Goal: Communication & Community: Connect with others

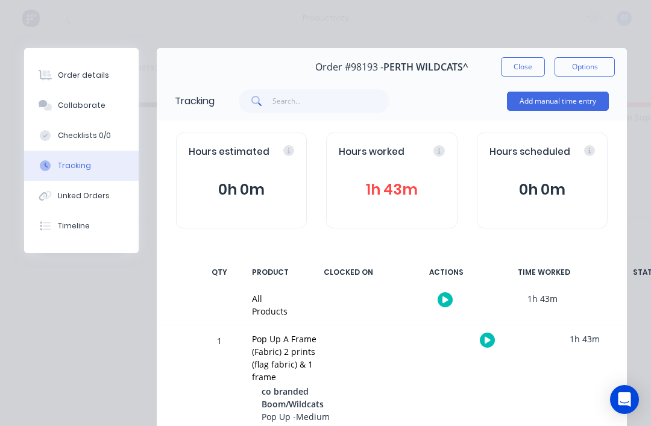
scroll to position [14, 3141]
click at [525, 65] on button "Close" at bounding box center [523, 66] width 44 height 19
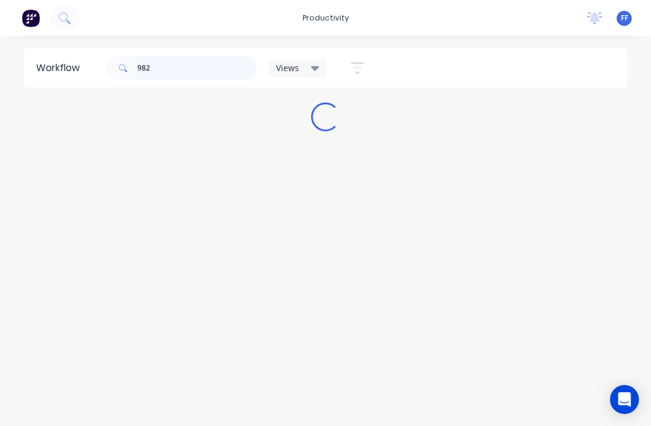
scroll to position [14, 0]
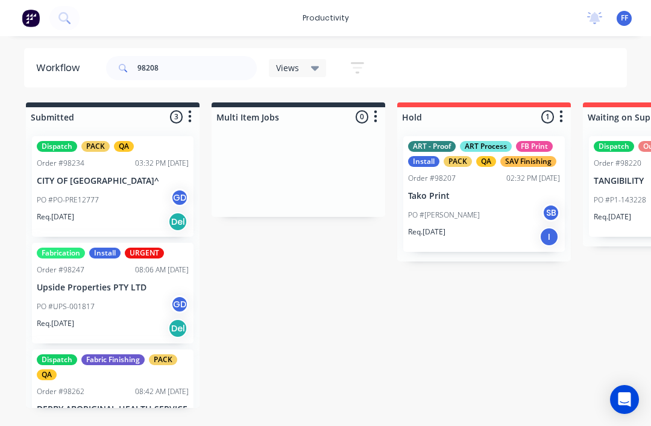
click at [183, 102] on div "Submitted 3 Sort By Created date Required date Order number Customer name Most …" at bounding box center [112, 114] width 173 height 24
click at [175, 78] on input "98208" at bounding box center [196, 68] width 119 height 24
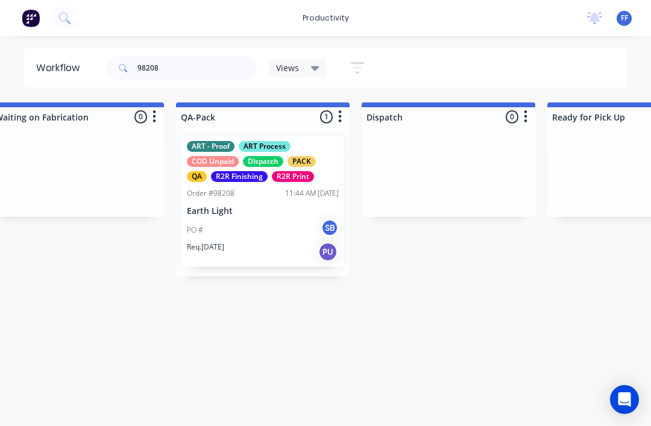
scroll to position [14, 3133]
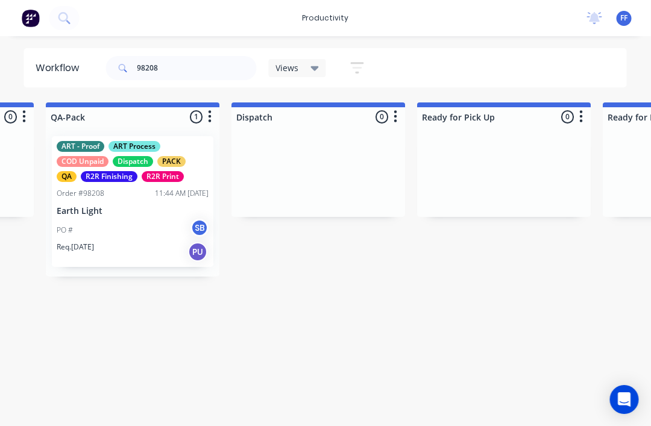
click at [136, 220] on div "PO # SB" at bounding box center [133, 230] width 152 height 23
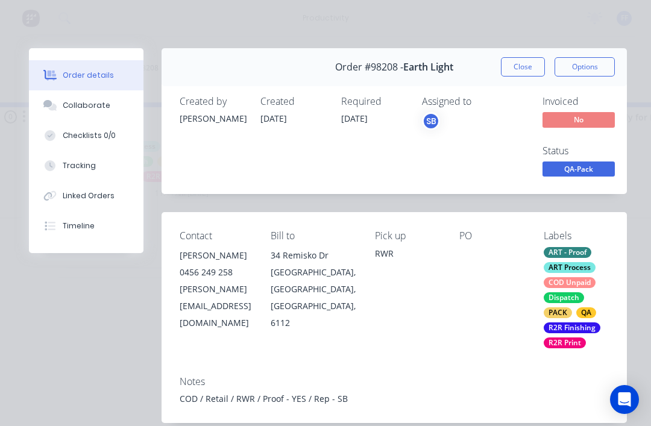
click at [100, 108] on div "Collaborate" at bounding box center [87, 105] width 48 height 11
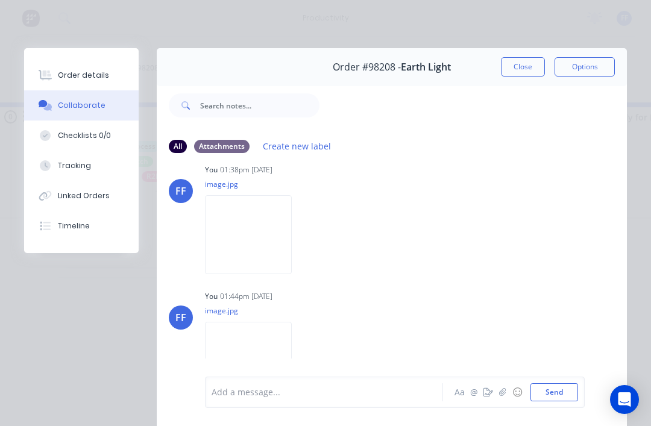
scroll to position [400, 0]
click at [524, 72] on button "Close" at bounding box center [523, 66] width 44 height 19
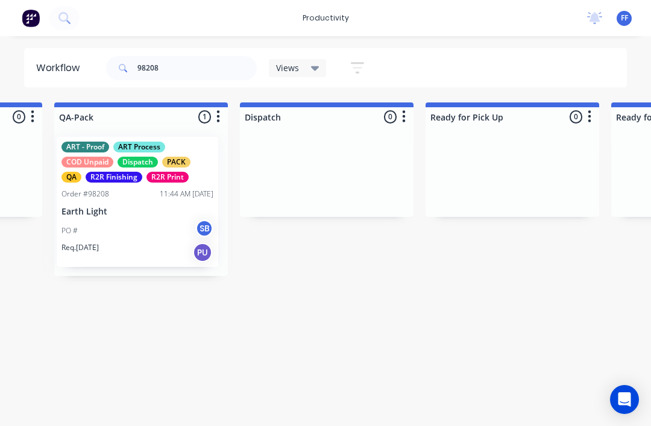
scroll to position [14, 3120]
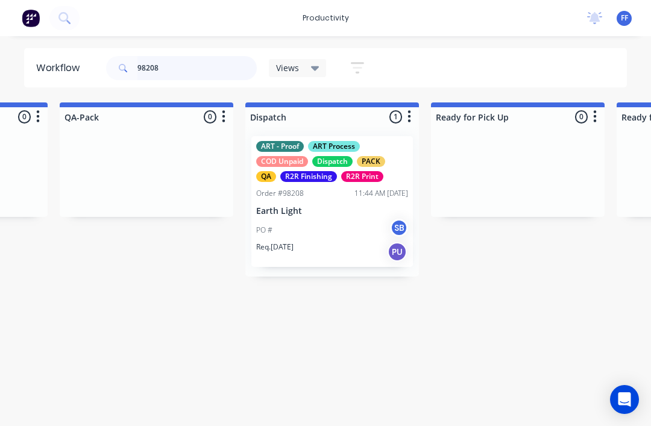
click at [178, 70] on input "98208" at bounding box center [196, 68] width 119 height 24
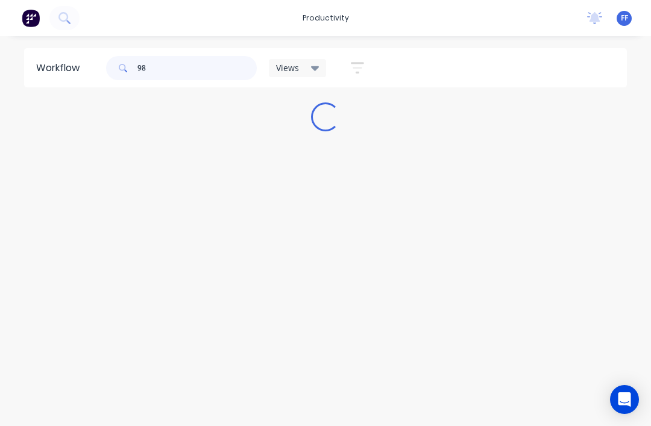
scroll to position [14, 0]
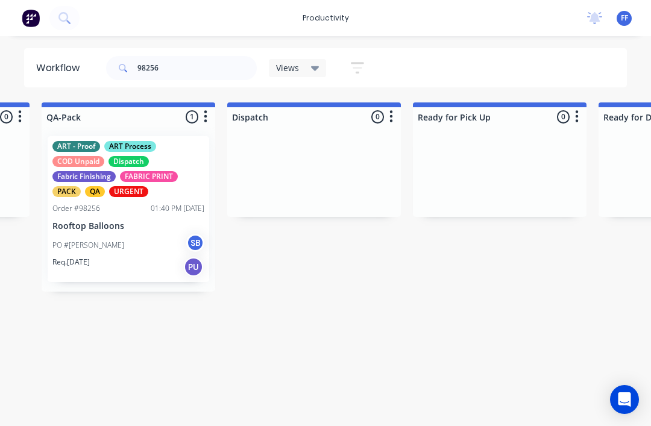
scroll to position [14, 3139]
click at [139, 234] on div "PO #Patrick SB" at bounding box center [128, 245] width 152 height 23
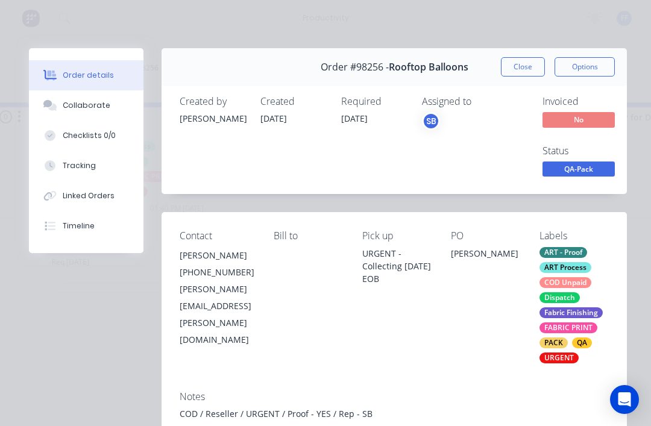
click at [91, 114] on button "Collaborate" at bounding box center [86, 105] width 114 height 30
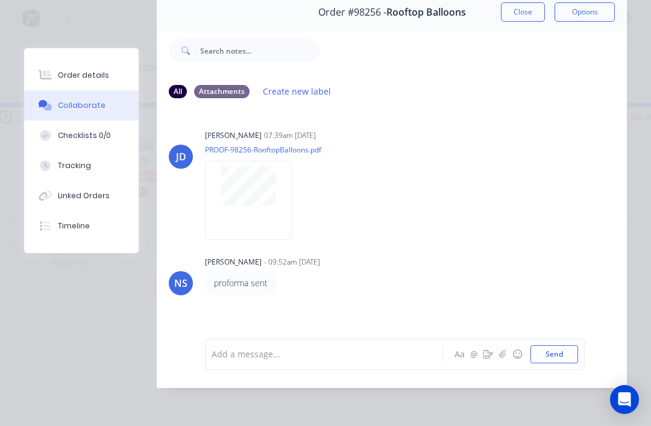
scroll to position [93, 0]
click at [499, 360] on button "button" at bounding box center [502, 354] width 14 height 14
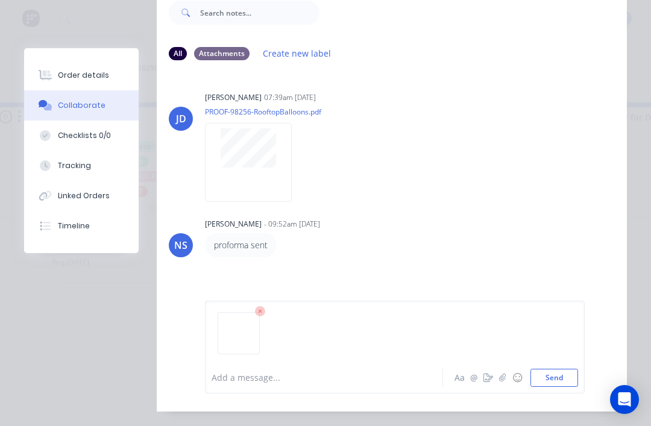
click at [570, 387] on button "Send" at bounding box center [554, 378] width 48 height 18
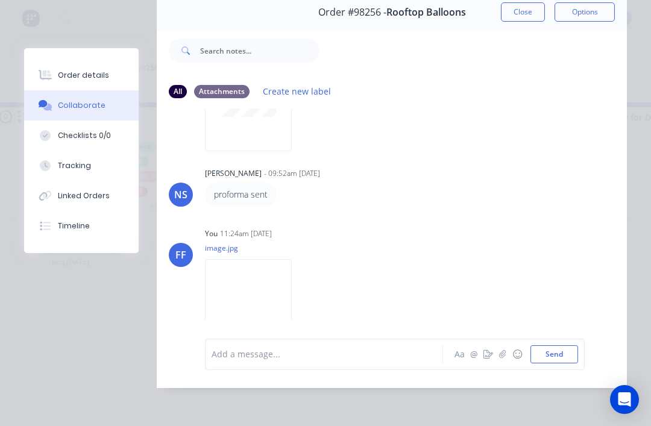
scroll to position [88, 0]
click at [501, 356] on icon "button" at bounding box center [502, 354] width 7 height 8
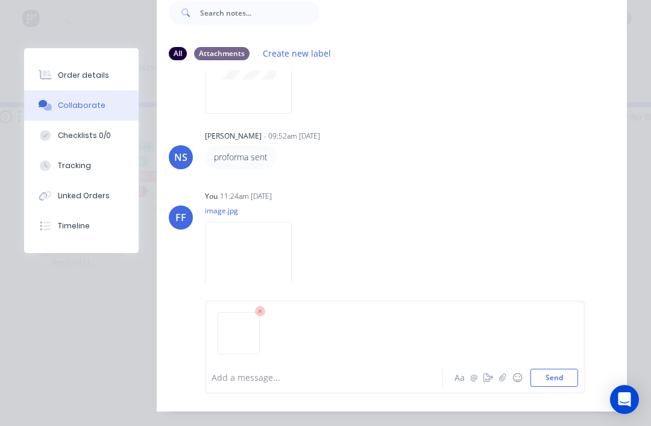
click at [575, 387] on button "Send" at bounding box center [554, 378] width 48 height 18
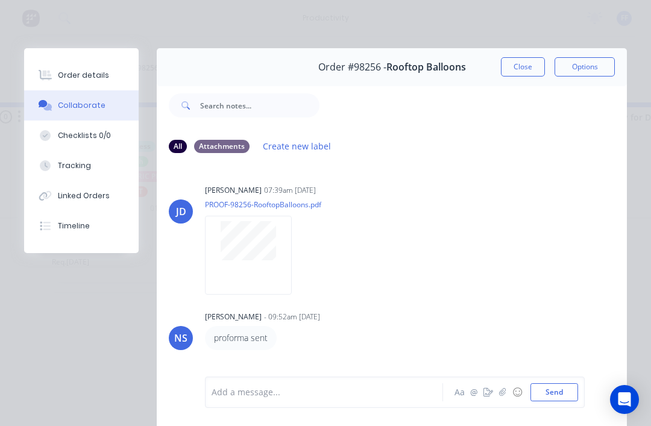
scroll to position [0, 0]
click at [513, 63] on button "Close" at bounding box center [523, 66] width 44 height 19
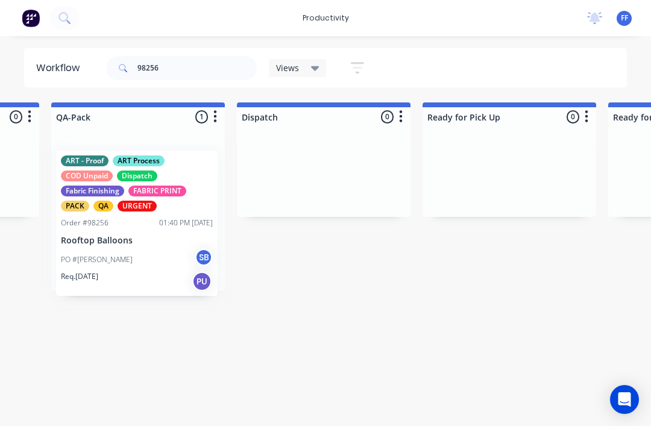
scroll to position [14, 3126]
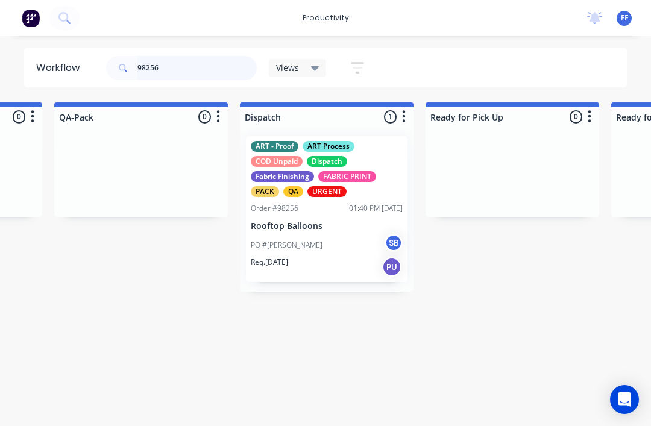
click at [176, 69] on input "98256" at bounding box center [196, 68] width 119 height 24
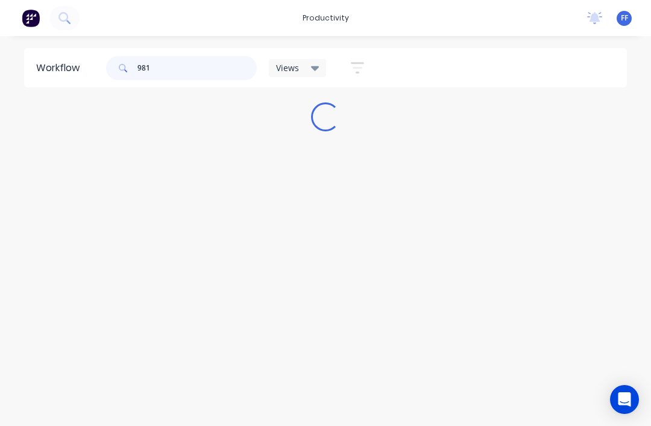
scroll to position [14, 0]
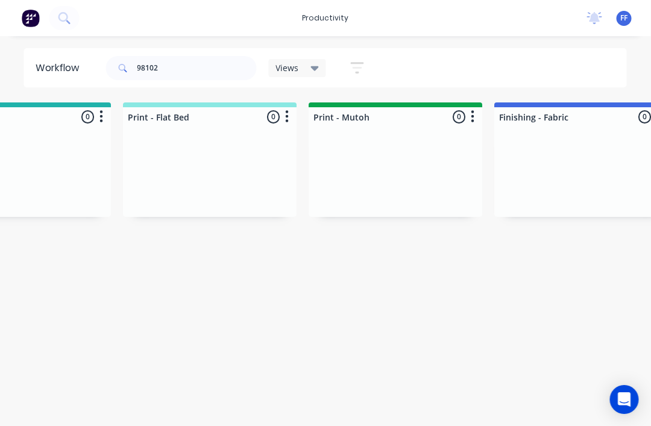
scroll to position [14, 1758]
click at [184, 69] on input "98102" at bounding box center [196, 68] width 119 height 24
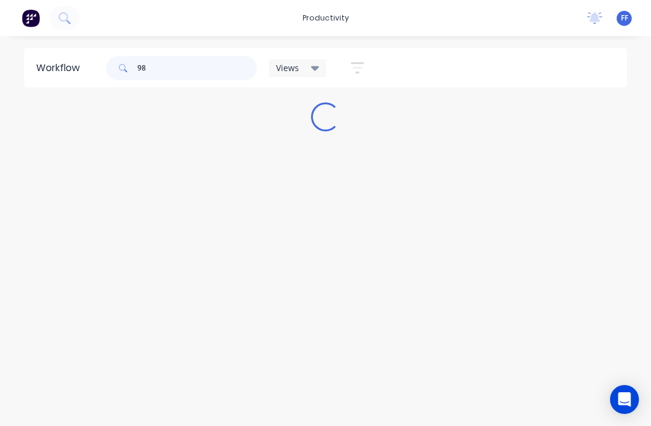
scroll to position [14, 0]
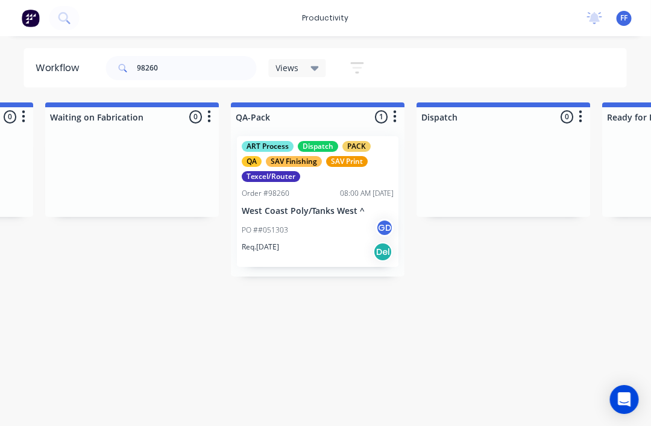
scroll to position [14, 2948]
click at [316, 206] on p "West Coast Poly/Tanks West ^" at bounding box center [318, 211] width 152 height 10
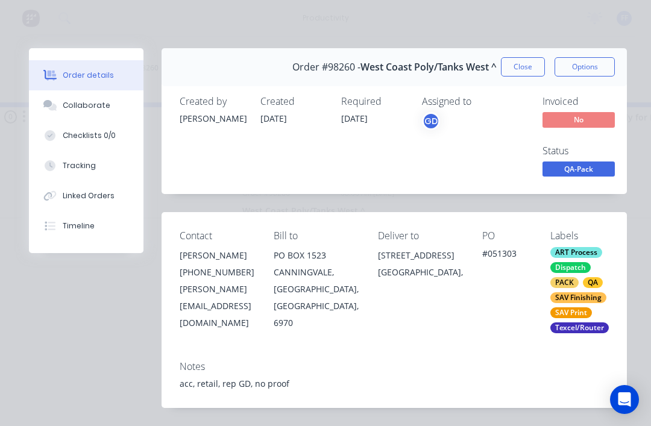
click at [93, 105] on div "Collaborate" at bounding box center [87, 105] width 48 height 11
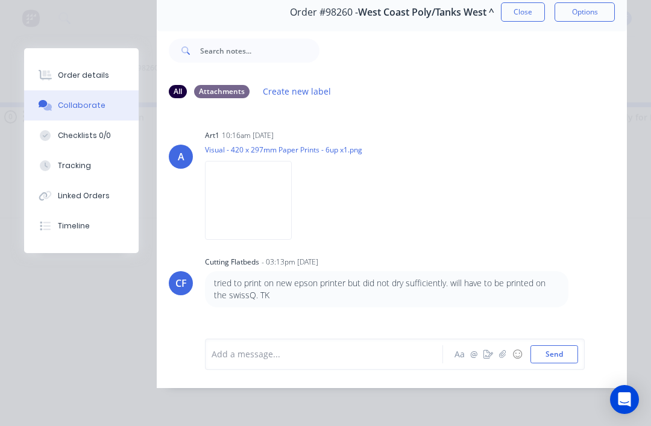
scroll to position [93, 0]
click at [505, 360] on button "button" at bounding box center [502, 354] width 14 height 14
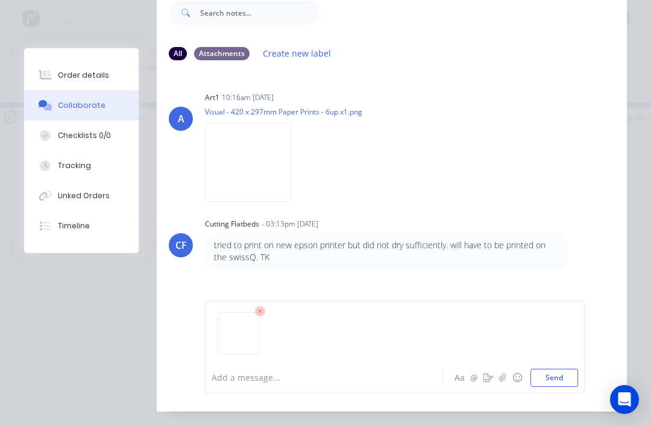
click at [558, 387] on button "Send" at bounding box center [554, 378] width 48 height 18
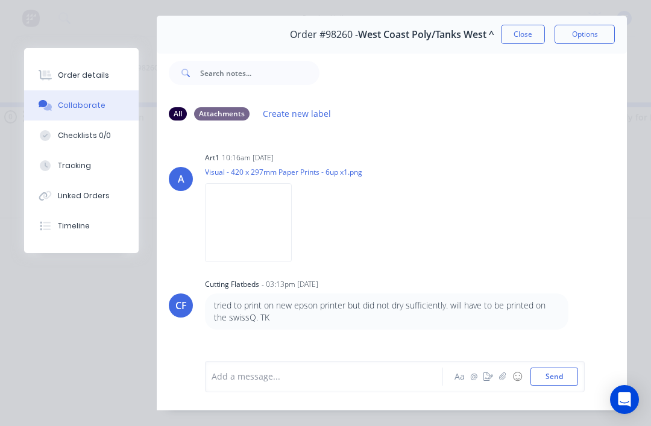
scroll to position [14, 0]
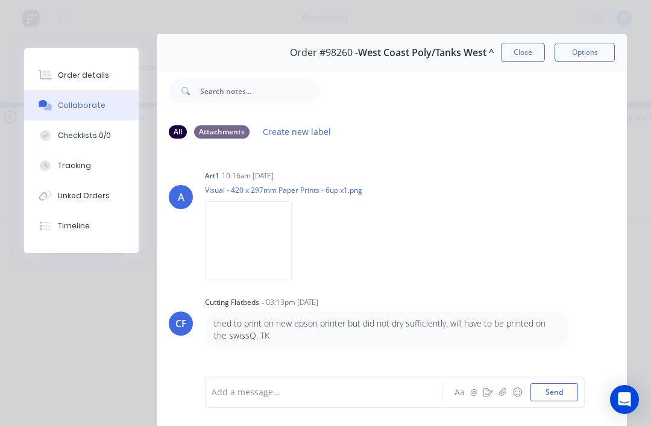
click at [523, 54] on button "Close" at bounding box center [523, 52] width 44 height 19
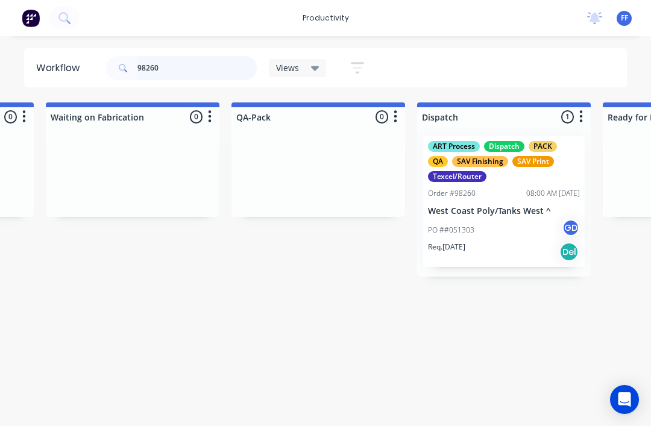
click at [177, 76] on input "98260" at bounding box center [196, 68] width 119 height 24
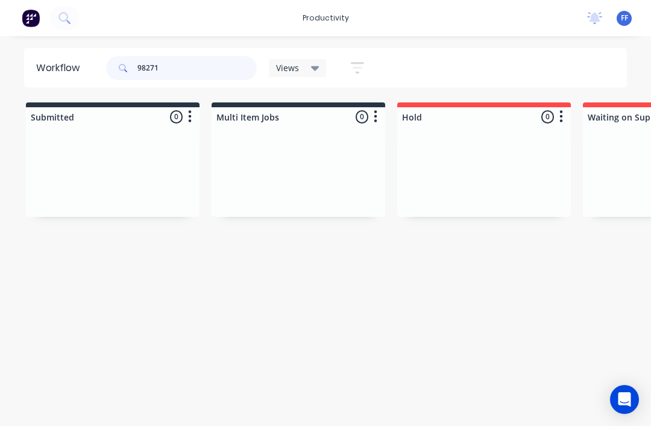
type input "98271"
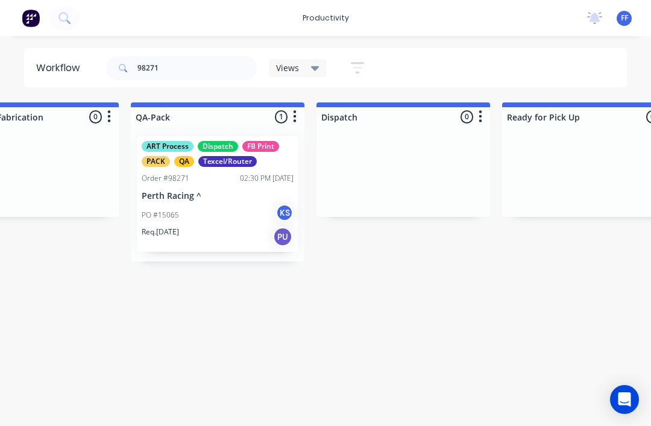
scroll to position [14, 3050]
click at [237, 205] on div "PO #15065 KS" at bounding box center [217, 215] width 152 height 23
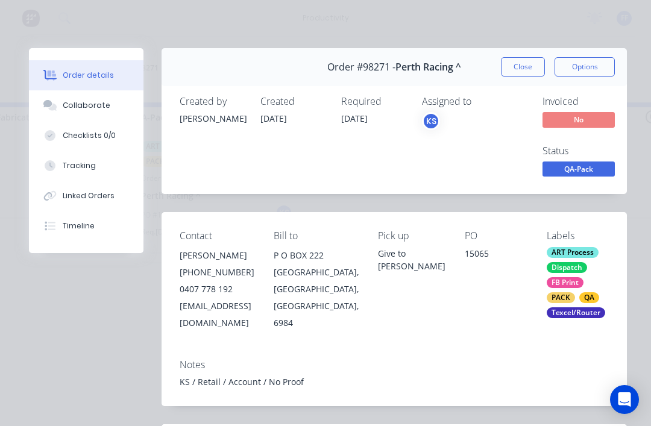
click at [98, 107] on div "Collaborate" at bounding box center [87, 105] width 48 height 11
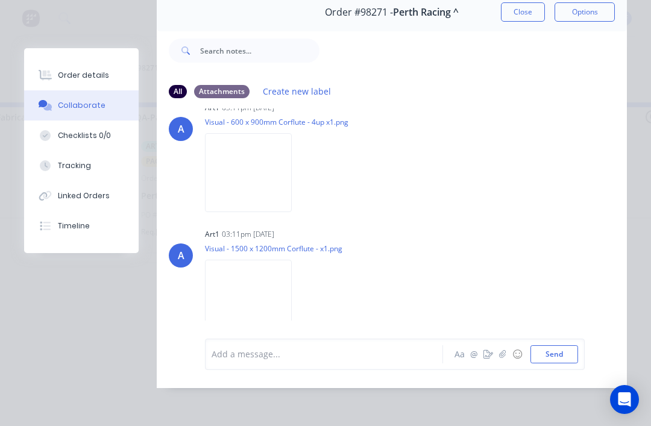
scroll to position [93, 0]
click at [501, 357] on icon "button" at bounding box center [502, 354] width 7 height 8
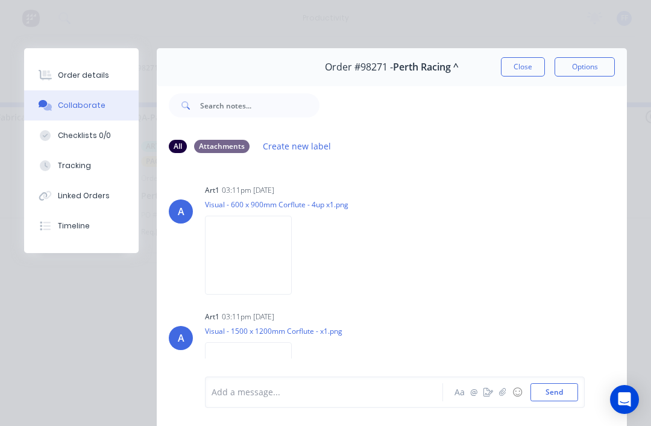
scroll to position [0, 0]
click at [525, 69] on button "Close" at bounding box center [523, 66] width 44 height 19
